Goal: Navigation & Orientation: Find specific page/section

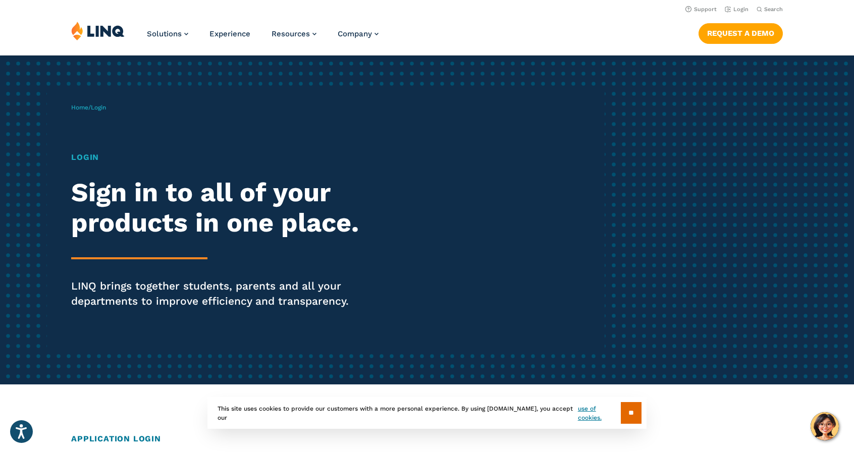
click at [92, 109] on span "Home / Login" at bounding box center [88, 107] width 35 height 7
click at [80, 159] on h1 "Login" at bounding box center [235, 157] width 329 height 12
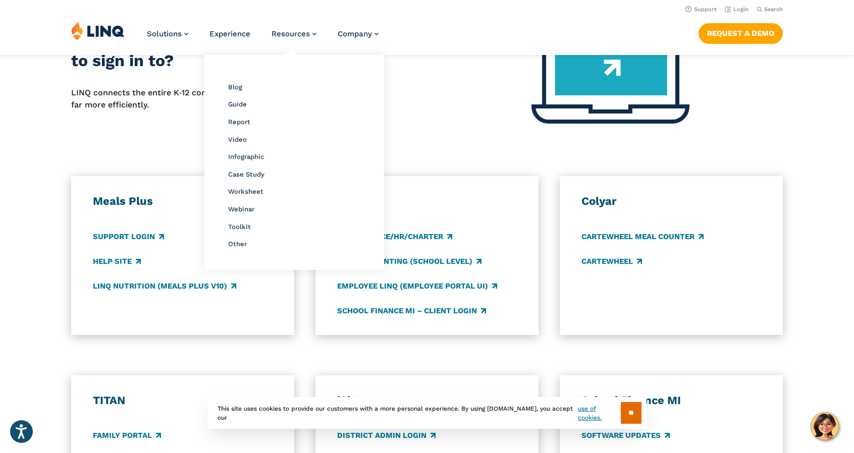
scroll to position [431, 0]
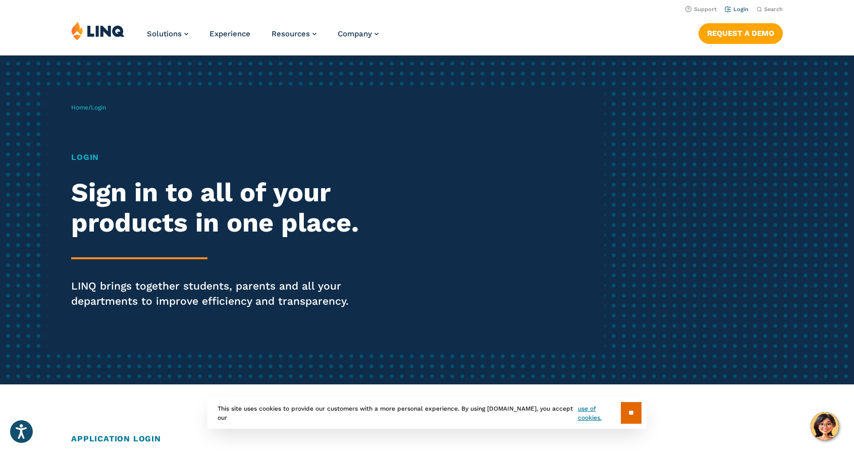
click at [732, 8] on link "Login" at bounding box center [737, 9] width 24 height 7
click at [743, 10] on link "Login" at bounding box center [737, 9] width 24 height 7
click at [636, 410] on input "**" at bounding box center [631, 413] width 21 height 22
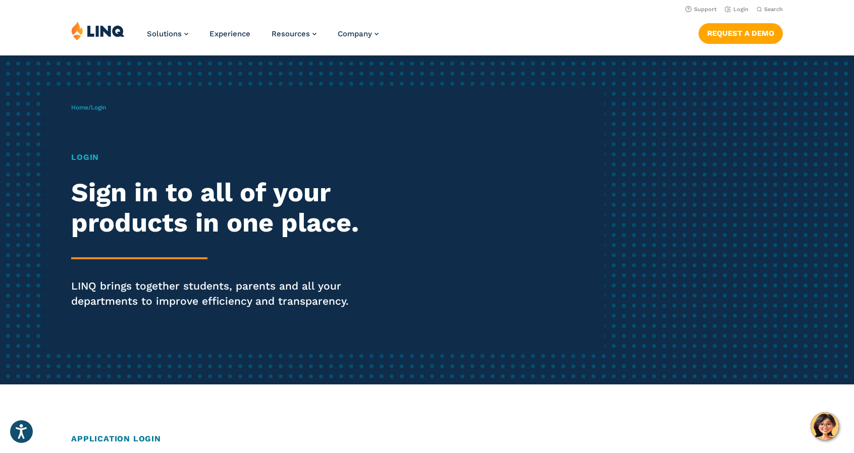
click at [732, 13] on li "Login" at bounding box center [737, 8] width 24 height 11
